Goal: Find specific page/section: Find specific page/section

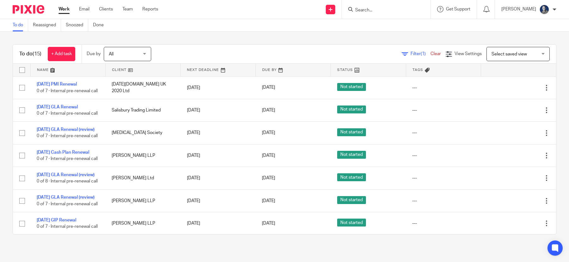
click at [387, 9] on input "Search" at bounding box center [383, 11] width 57 height 6
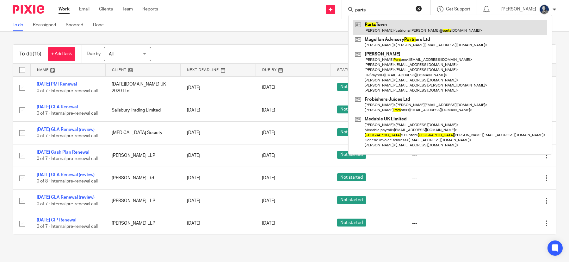
type input "parts"
click at [404, 25] on link at bounding box center [451, 27] width 194 height 15
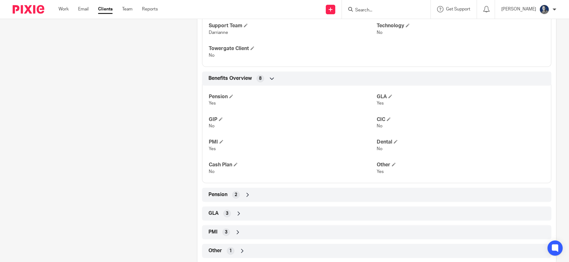
scroll to position [250, 0]
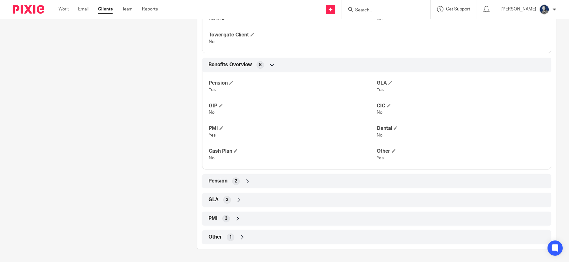
click at [237, 201] on icon at bounding box center [239, 200] width 6 height 6
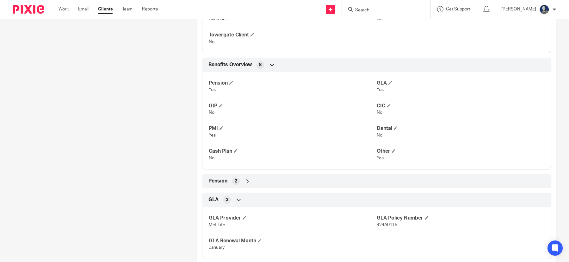
scroll to position [302, 0]
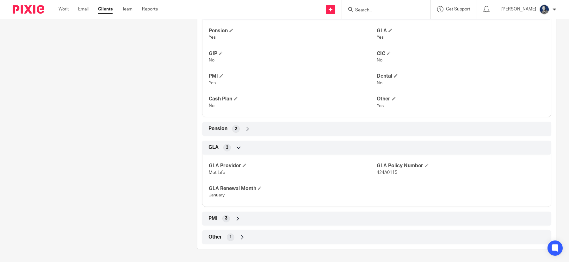
click at [239, 219] on icon at bounding box center [238, 218] width 6 height 6
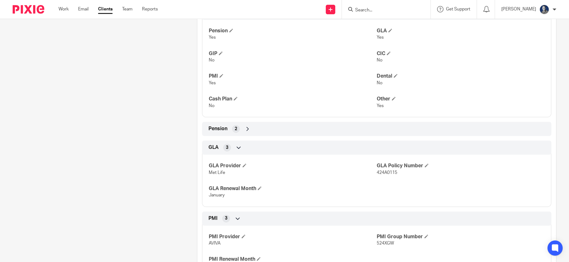
scroll to position [354, 0]
